Goal: Task Accomplishment & Management: Use online tool/utility

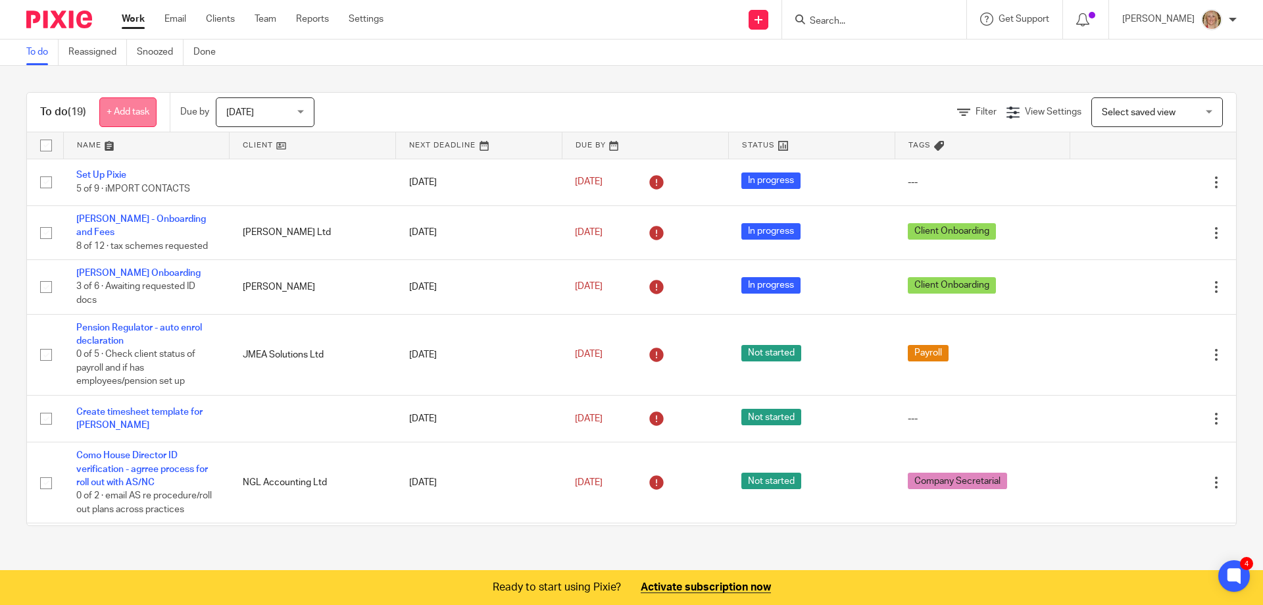
click at [128, 107] on link "+ Add task" at bounding box center [127, 112] width 57 height 30
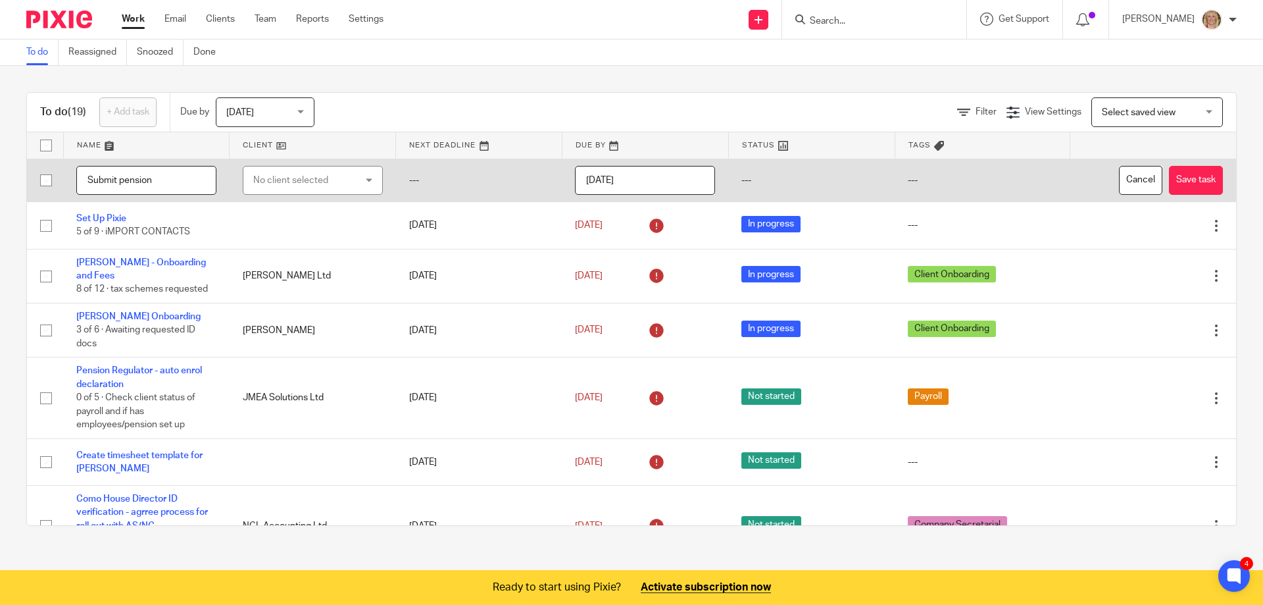
type input "Submit pension"
click at [357, 180] on div "No client selected" at bounding box center [313, 181] width 140 height 30
type input "[PERSON_NAME]"
click at [315, 274] on span "[PERSON_NAME] Limited" at bounding box center [299, 272] width 105 height 9
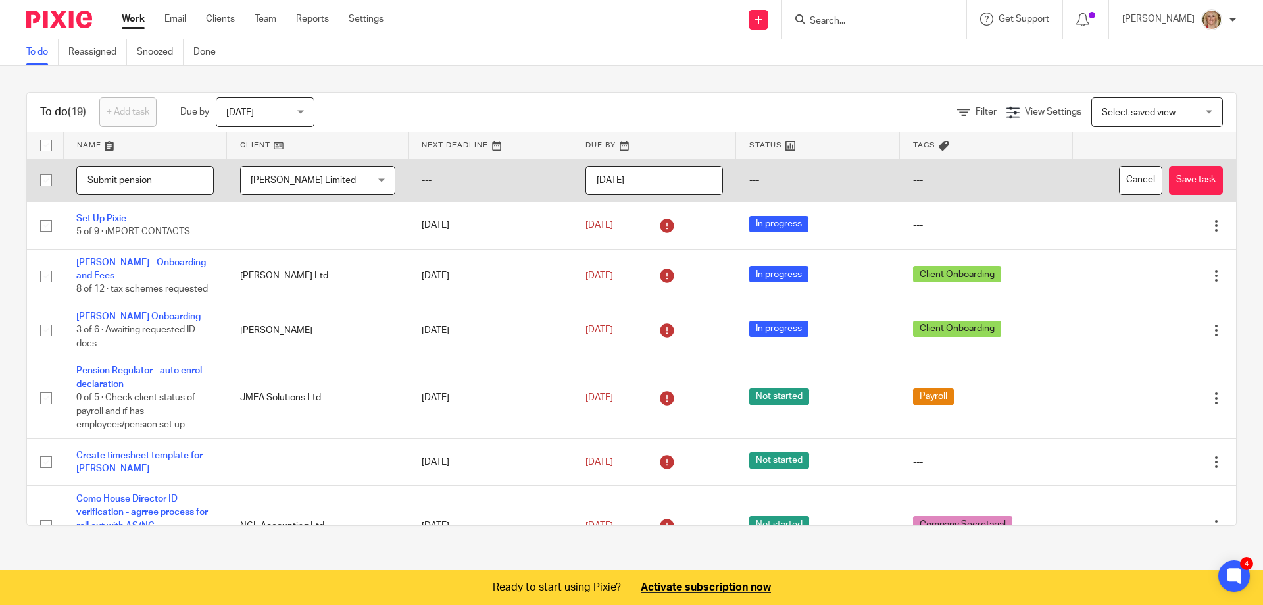
click at [611, 180] on input "[DATE]" at bounding box center [655, 181] width 138 height 30
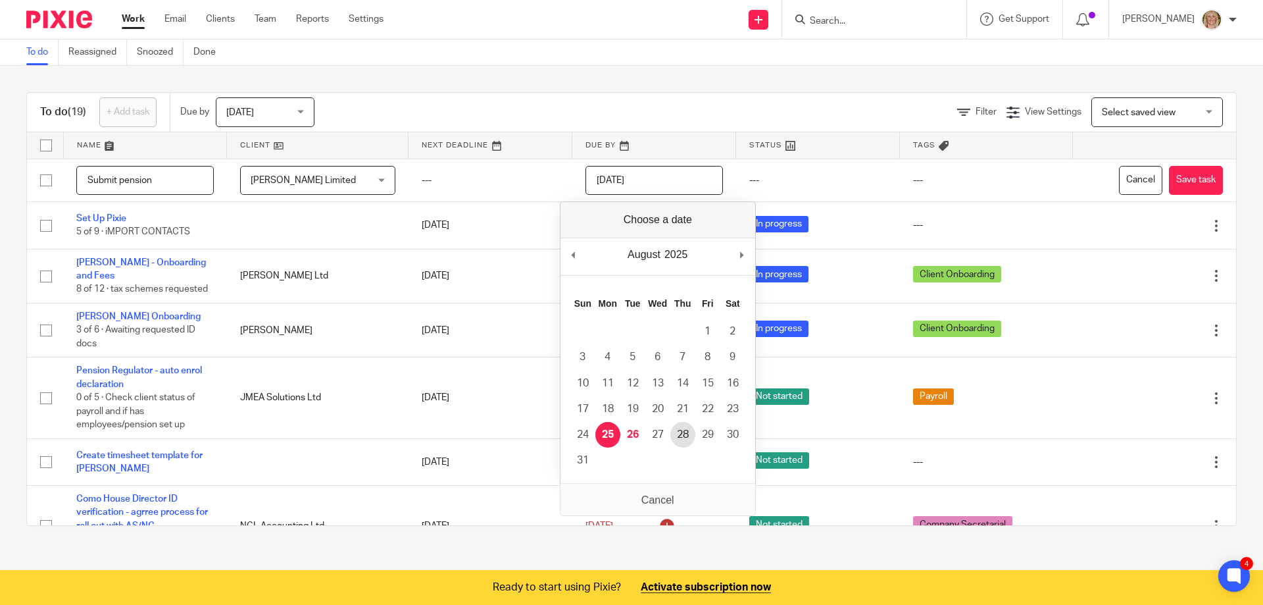
type input "[DATE]"
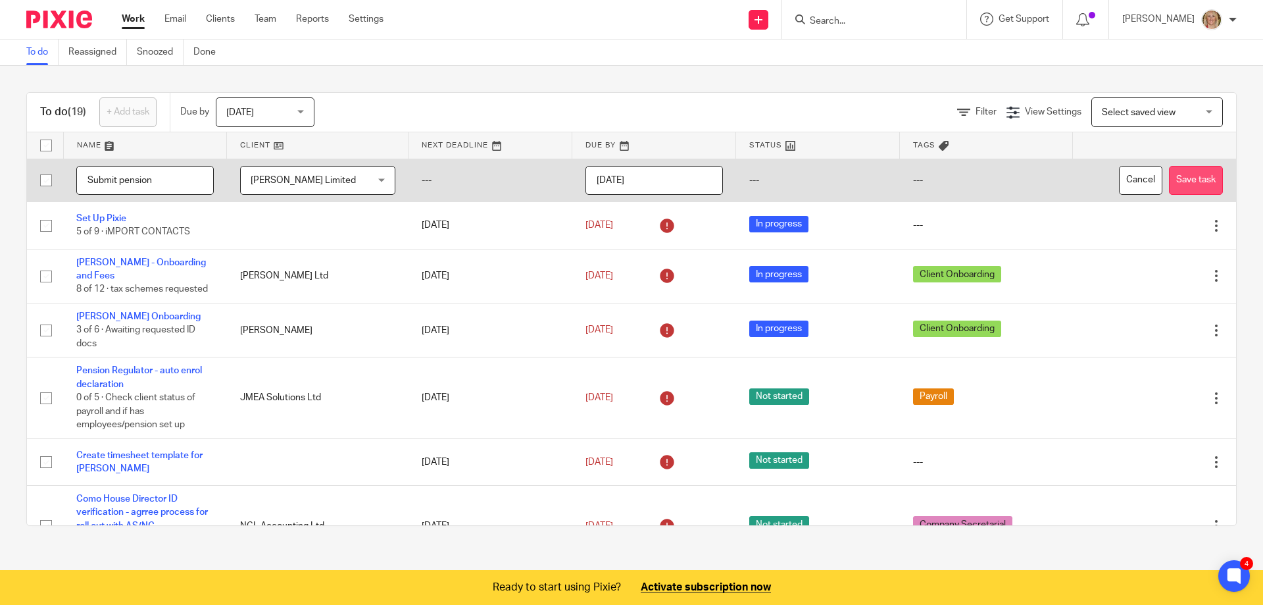
click at [1182, 173] on button "Save task" at bounding box center [1196, 181] width 54 height 30
